Goal: Task Accomplishment & Management: Manage account settings

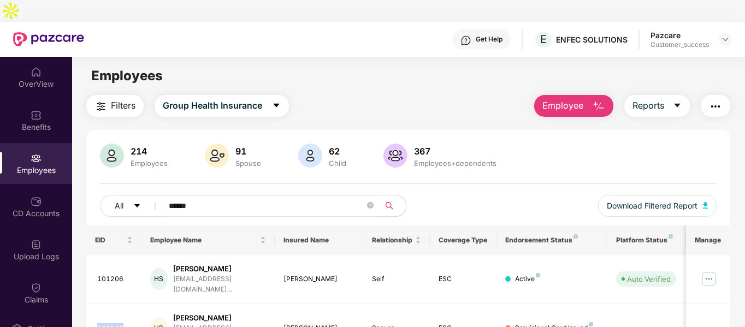
scroll to position [35, 0]
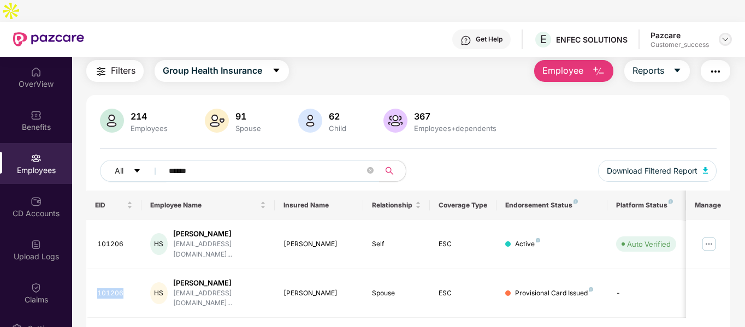
click at [723, 35] on img at bounding box center [725, 39] width 9 height 9
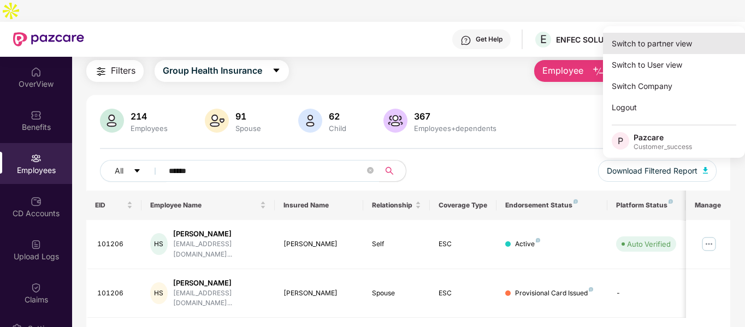
click at [642, 43] on div "Switch to partner view" at bounding box center [674, 43] width 142 height 21
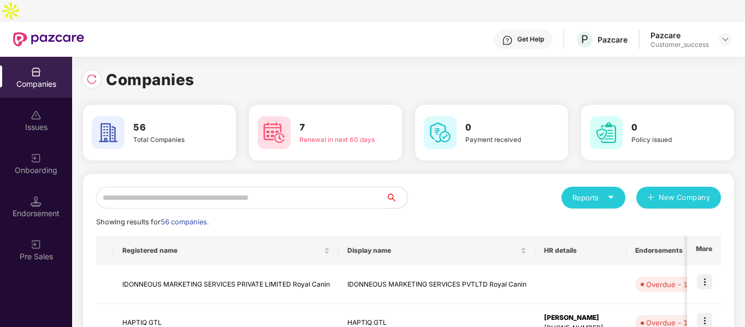
click at [213, 187] on input "text" at bounding box center [240, 198] width 289 height 22
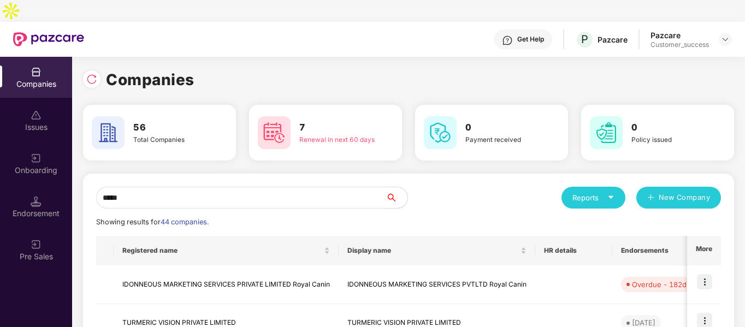
click at [255, 116] on div at bounding box center [273, 132] width 41 height 33
type input "*"
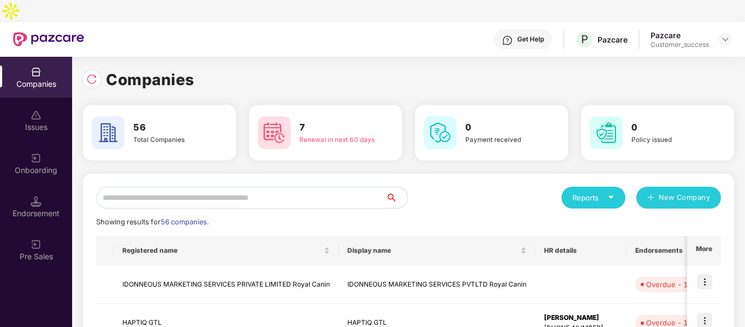
click at [278, 187] on input "text" at bounding box center [240, 198] width 289 height 22
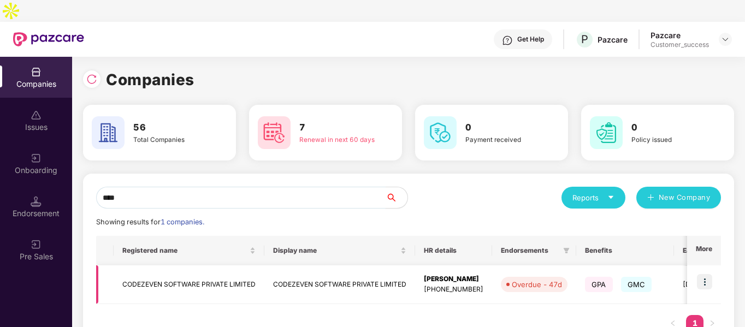
type input "****"
click at [704, 269] on td at bounding box center [704, 284] width 34 height 39
click at [706, 274] on img at bounding box center [704, 281] width 15 height 15
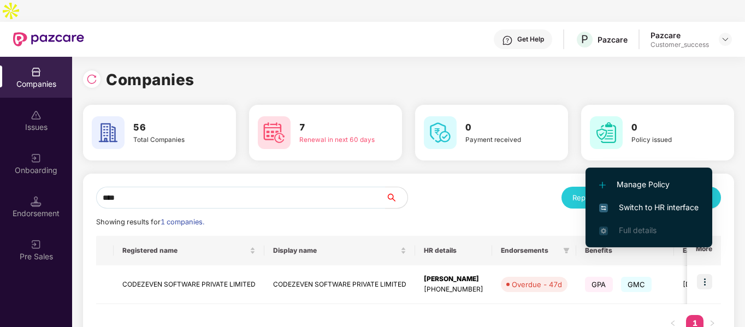
click at [649, 209] on span "Switch to HR interface" at bounding box center [648, 207] width 99 height 12
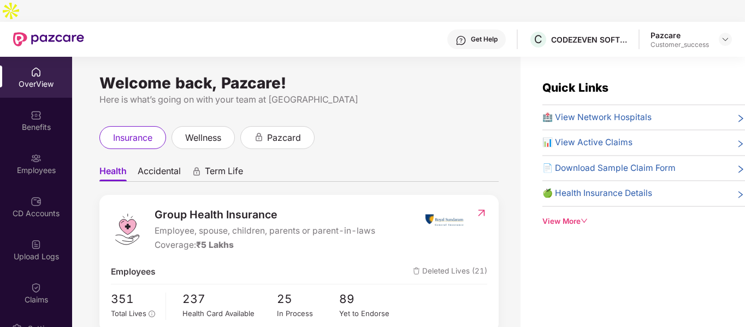
click at [45, 165] on div "Employees" at bounding box center [36, 170] width 72 height 11
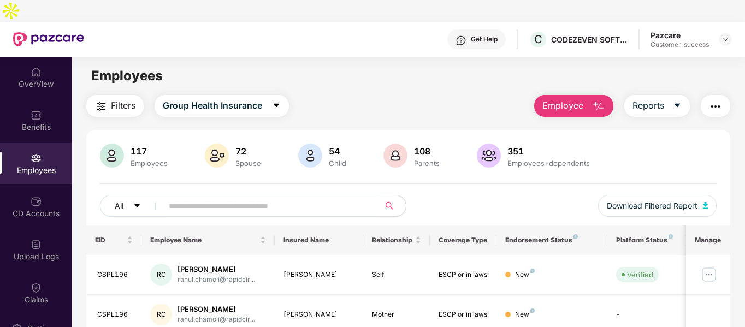
click at [266, 198] on input "text" at bounding box center [267, 206] width 196 height 16
paste input "*******"
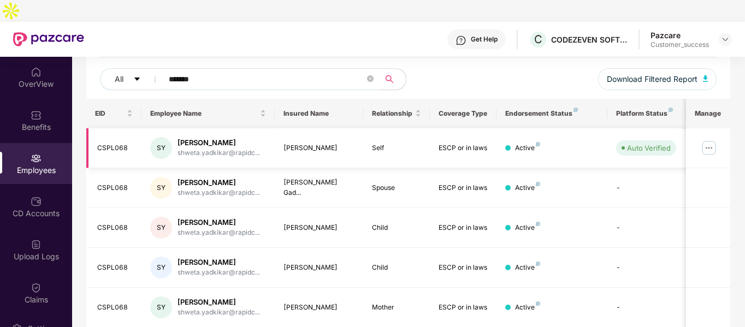
scroll to position [128, 0]
type input "*******"
click at [710, 138] on img at bounding box center [708, 146] width 17 height 17
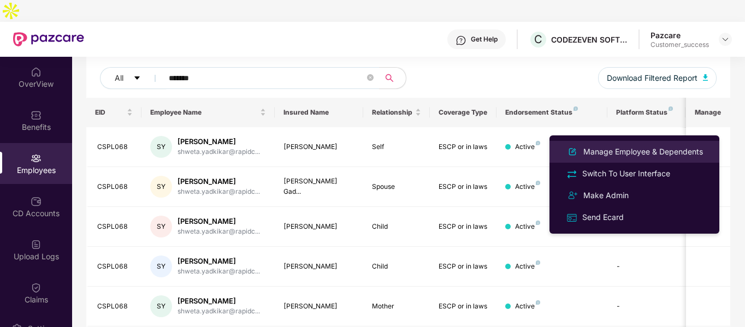
click at [635, 148] on div "Manage Employee & Dependents" at bounding box center [643, 152] width 124 height 12
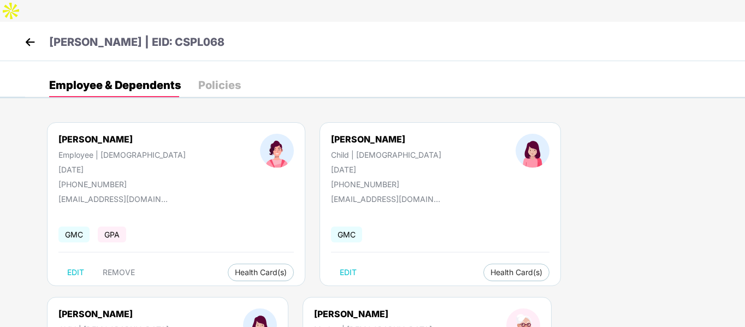
click at [332, 223] on div "GMC" at bounding box center [440, 234] width 218 height 23
click at [30, 34] on img at bounding box center [30, 42] width 16 height 16
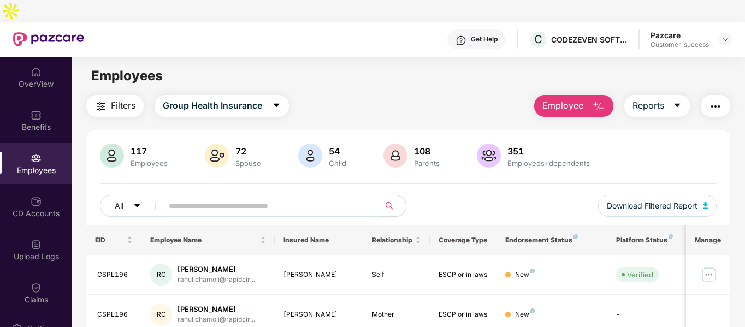
click at [261, 198] on input "text" at bounding box center [267, 206] width 196 height 16
paste input "*******"
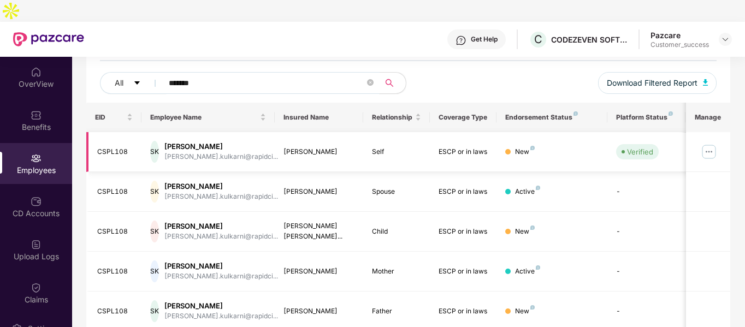
scroll to position [145, 0]
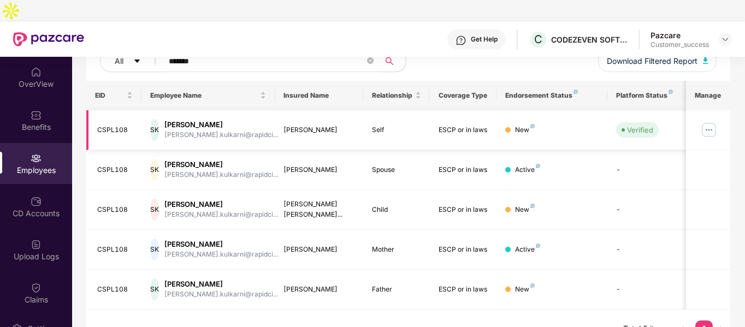
type input "*******"
click at [704, 121] on img at bounding box center [708, 129] width 17 height 17
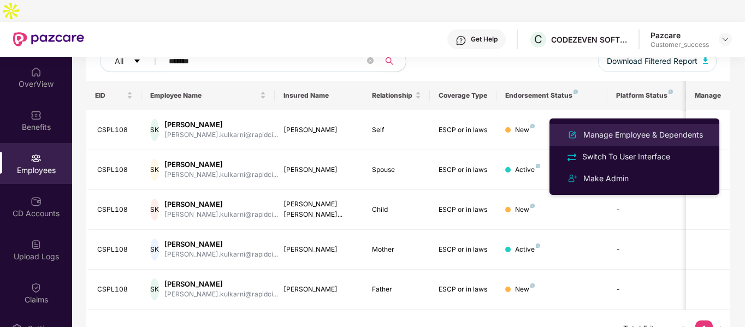
click at [621, 134] on div "Manage Employee & Dependents" at bounding box center [643, 135] width 124 height 12
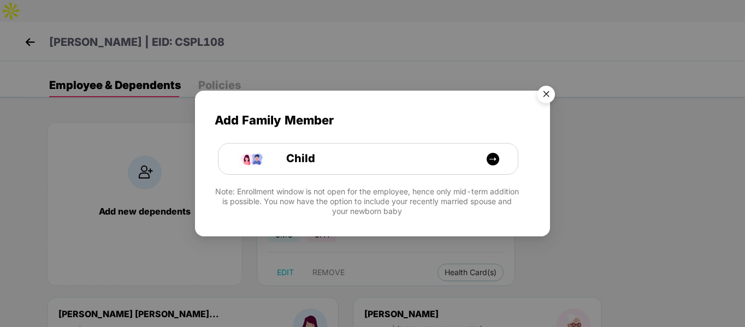
click at [546, 97] on img "Close" at bounding box center [546, 96] width 31 height 31
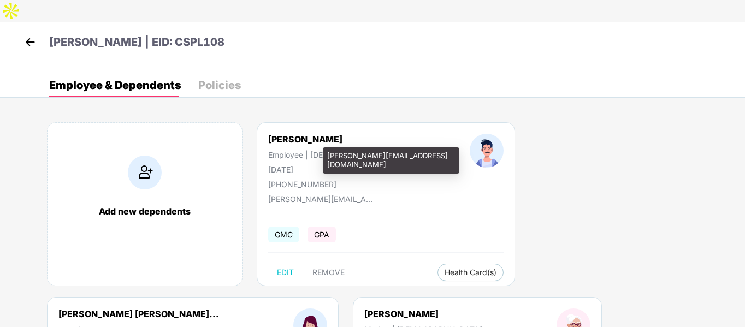
click at [304, 194] on div "[PERSON_NAME][EMAIL_ADDRESS][DOMAIN_NAME]" at bounding box center [322, 198] width 109 height 9
copy div "[PERSON_NAME][EMAIL_ADDRESS][DOMAIN_NAME]"
